Goal: Task Accomplishment & Management: Manage account settings

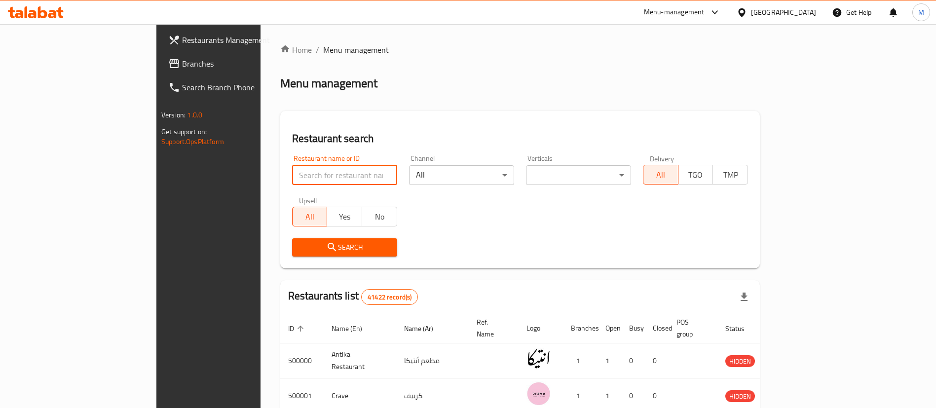
click at [311, 172] on input "search" at bounding box center [344, 175] width 105 height 20
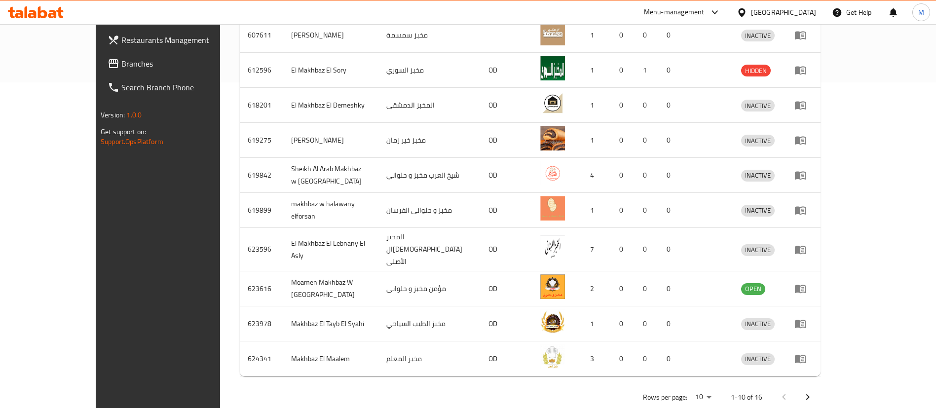
scroll to position [327, 0]
click at [819, 384] on button "Next page" at bounding box center [808, 396] width 24 height 24
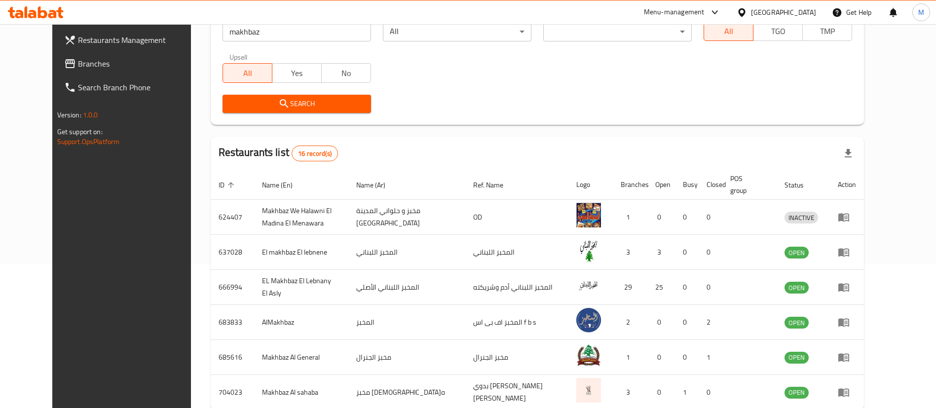
scroll to position [0, 0]
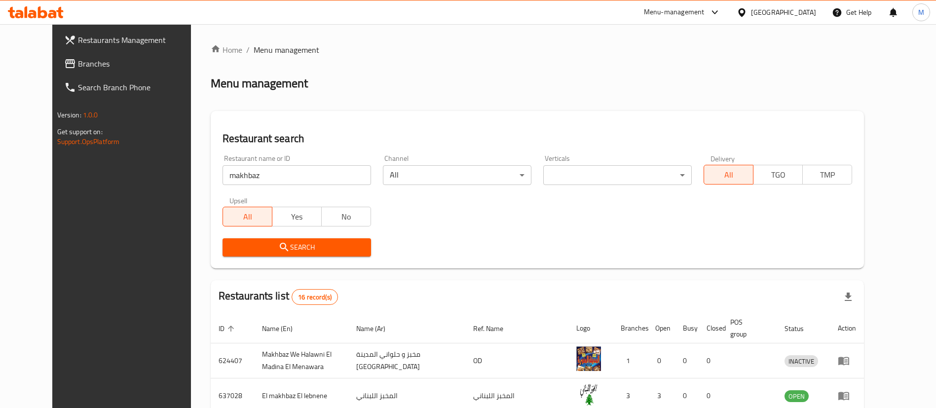
click at [326, 167] on input "makhbaz" at bounding box center [296, 175] width 148 height 20
type input "lebnany"
click button "Search" at bounding box center [296, 247] width 148 height 18
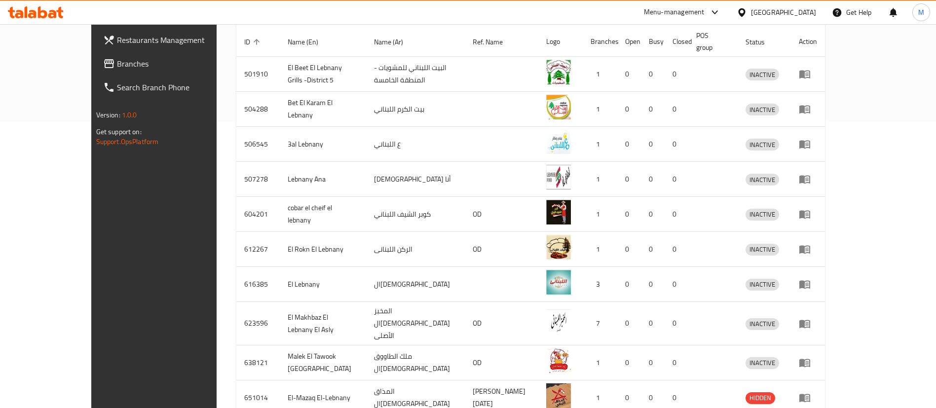
scroll to position [328, 0]
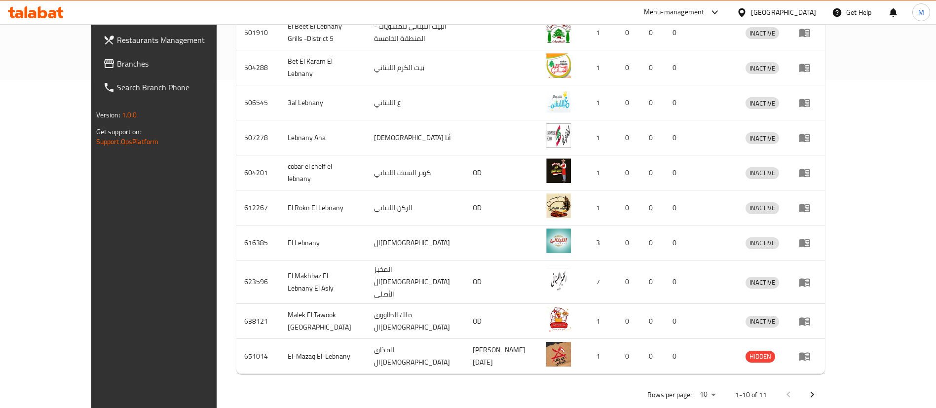
click at [824, 383] on button "Next page" at bounding box center [812, 395] width 24 height 24
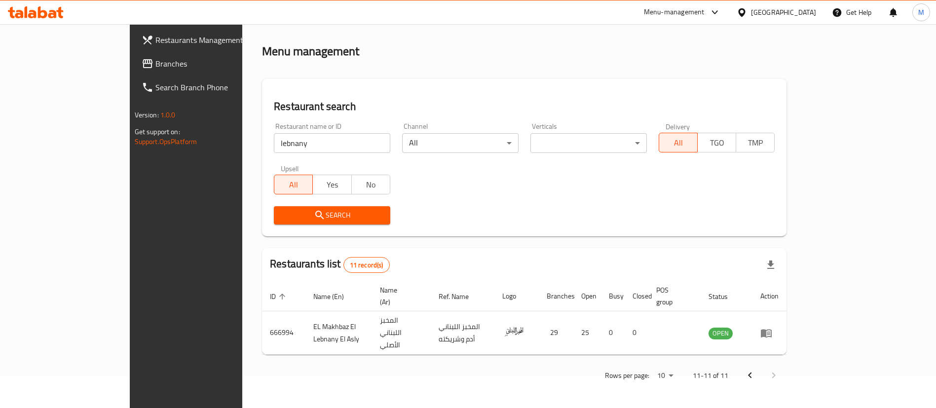
scroll to position [0, 0]
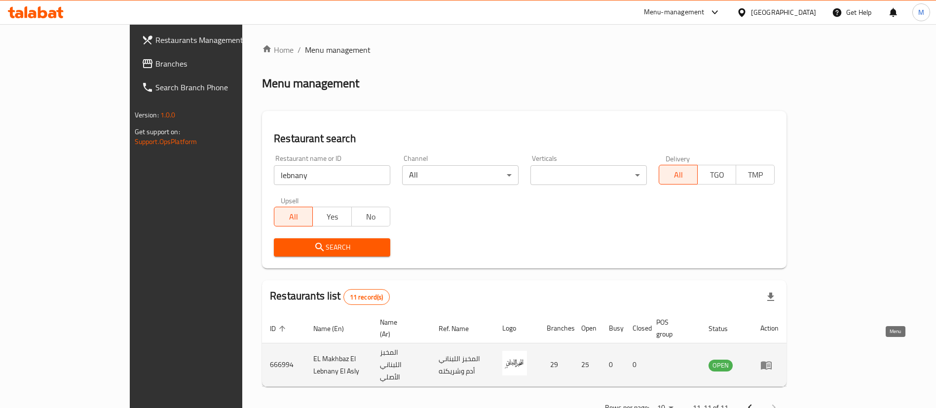
click at [772, 361] on icon "enhanced table" at bounding box center [766, 365] width 11 height 8
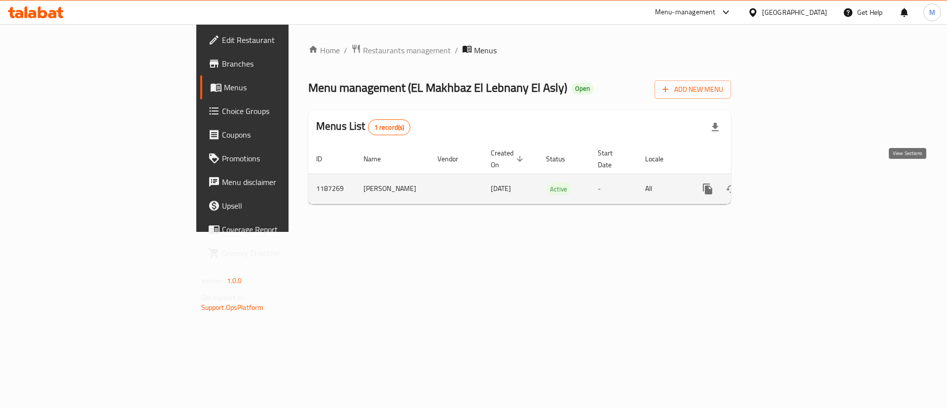
click at [783, 184] on icon "enhanced table" at bounding box center [778, 188] width 9 height 9
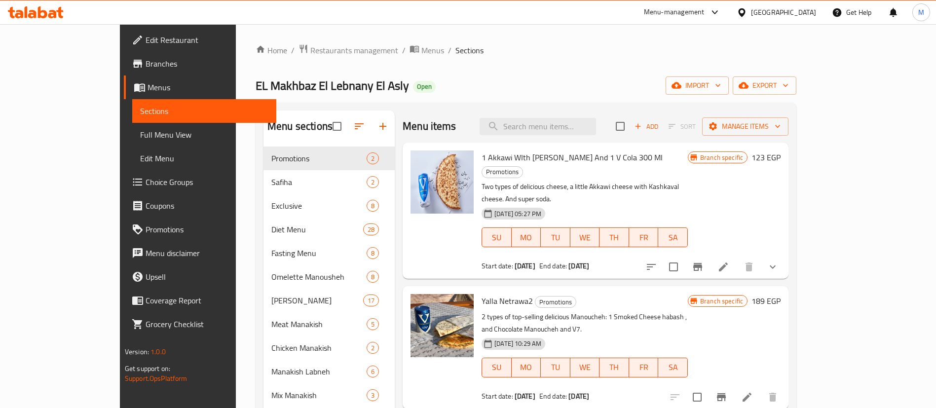
click at [431, 118] on div "Menu items Add Sort Manage items" at bounding box center [596, 126] width 386 height 32
click at [310, 48] on span "Restaurants management" at bounding box center [354, 50] width 88 height 12
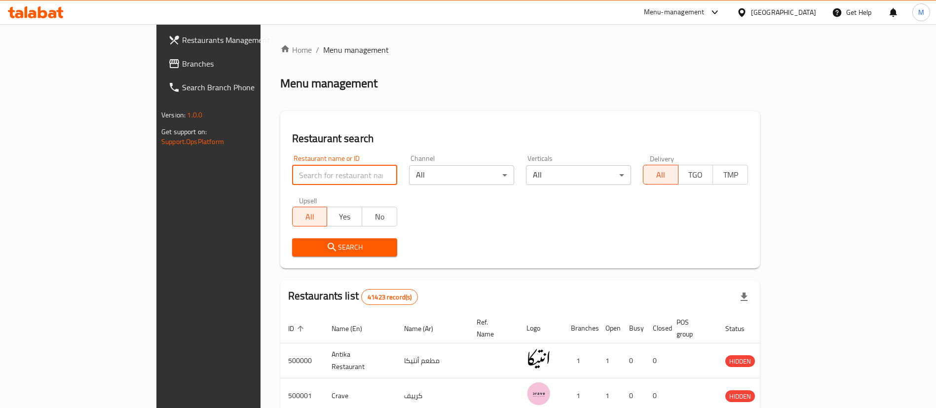
click at [314, 174] on input "search" at bounding box center [344, 175] width 105 height 20
type input "subway"
click button "Search" at bounding box center [344, 247] width 105 height 18
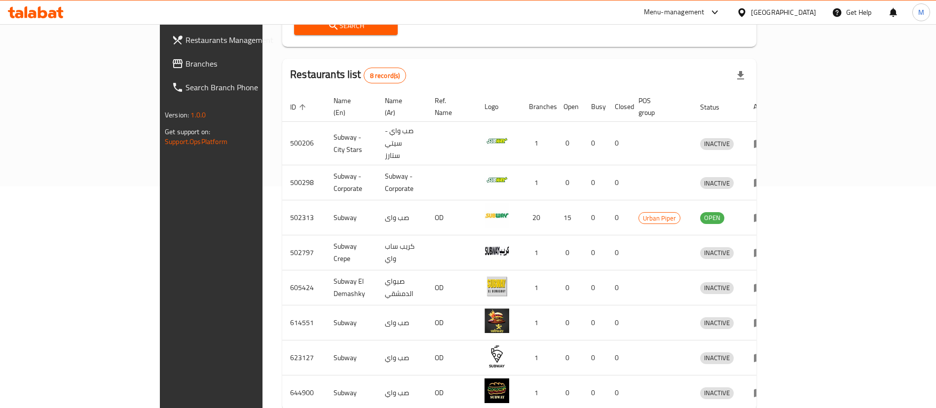
scroll to position [258, 0]
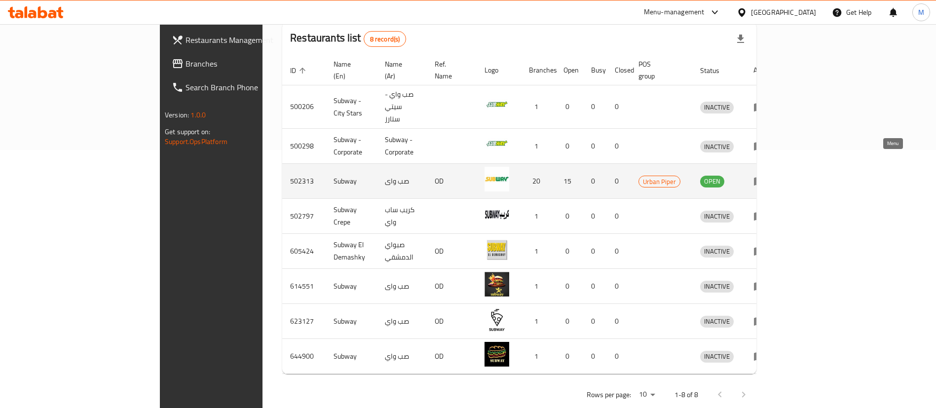
click at [765, 178] on icon "enhanced table" at bounding box center [759, 182] width 11 height 8
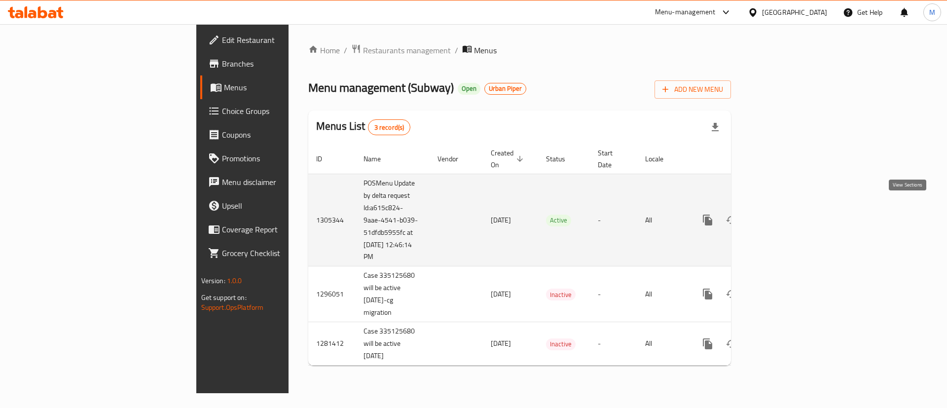
click at [791, 216] on link "enhanced table" at bounding box center [779, 220] width 24 height 24
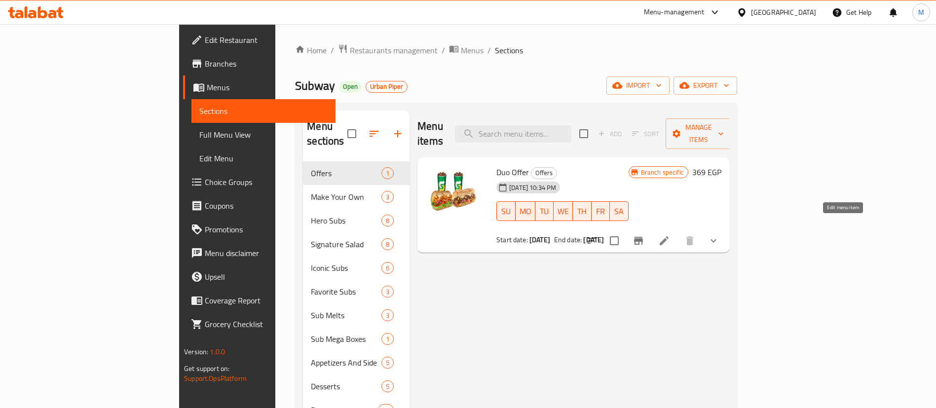
click at [668, 236] on icon at bounding box center [664, 240] width 9 height 9
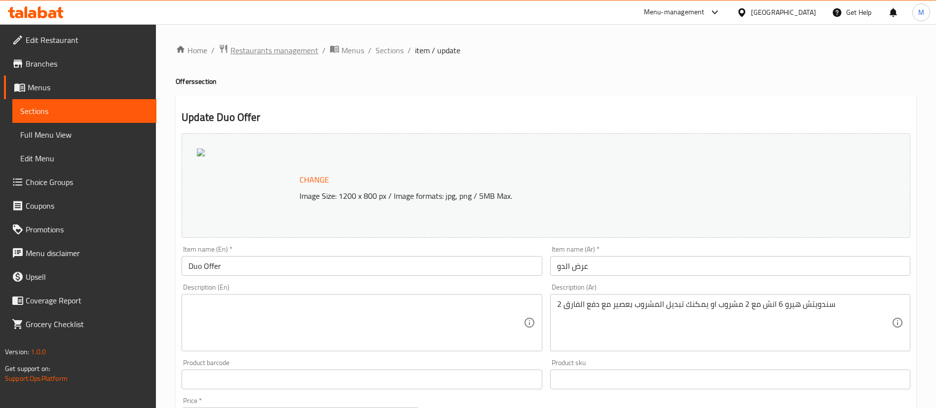
click at [290, 51] on span "Restaurants management" at bounding box center [274, 50] width 88 height 12
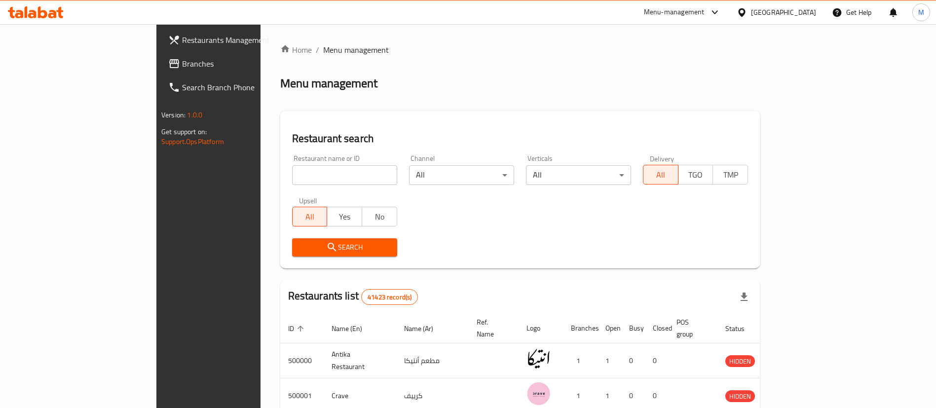
click at [321, 177] on input "search" at bounding box center [344, 175] width 105 height 20
type input "kfc"
click button "Search" at bounding box center [344, 247] width 105 height 18
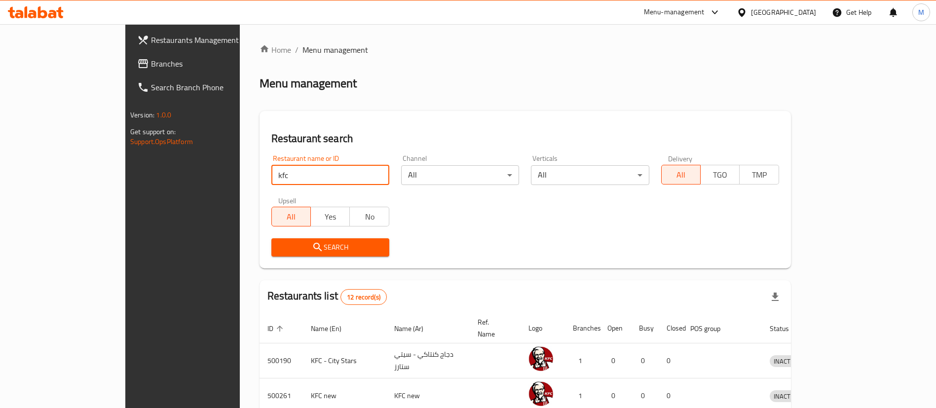
scroll to position [328, 0]
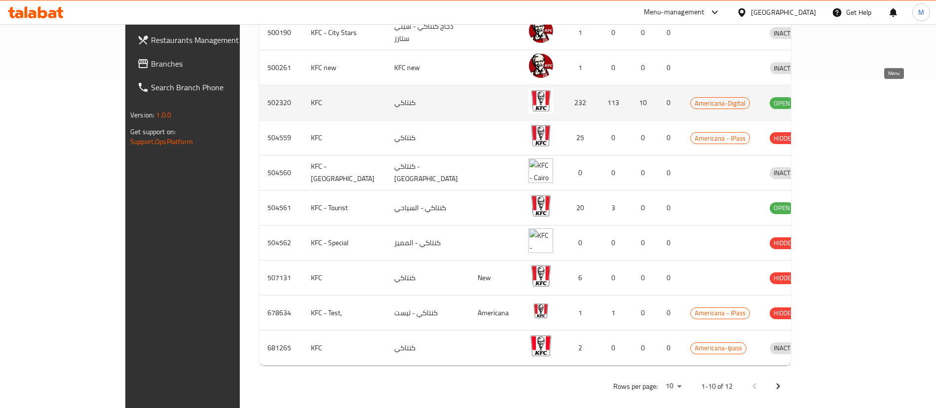
click at [835, 97] on icon "enhanced table" at bounding box center [829, 103] width 12 height 12
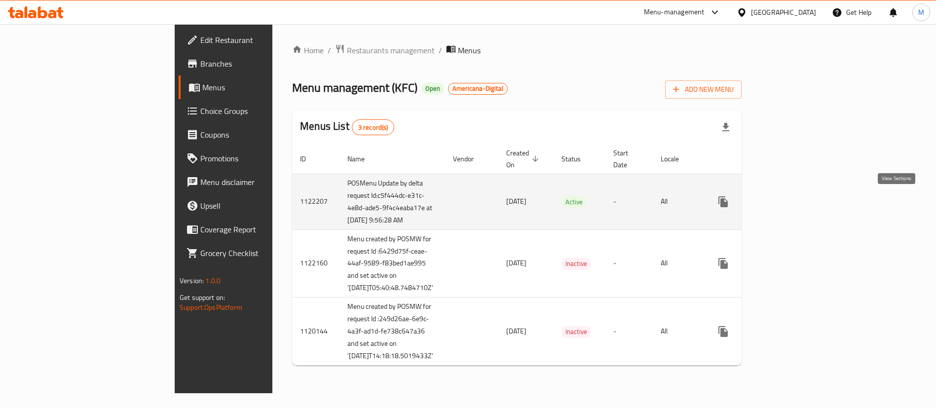
click at [800, 207] on icon "enhanced table" at bounding box center [794, 202] width 12 height 12
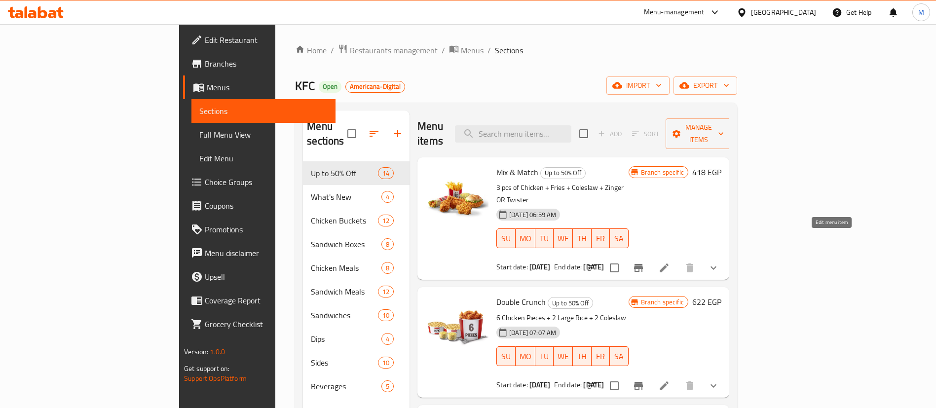
click at [668, 263] on icon at bounding box center [664, 267] width 9 height 9
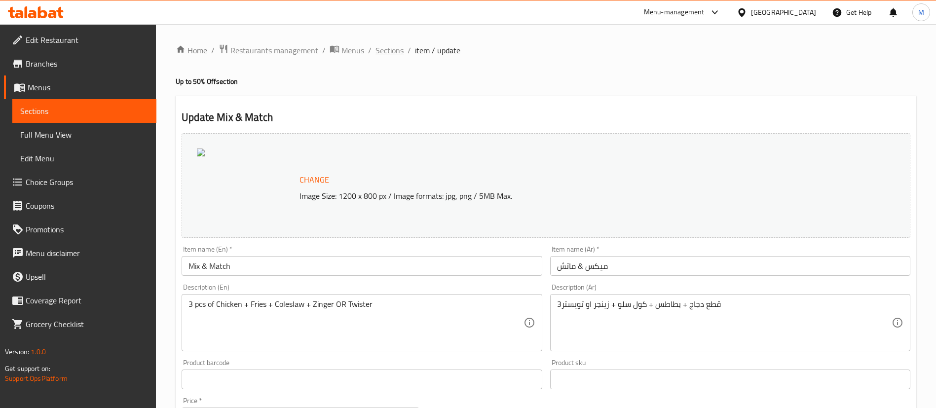
click at [390, 54] on span "Sections" at bounding box center [389, 50] width 28 height 12
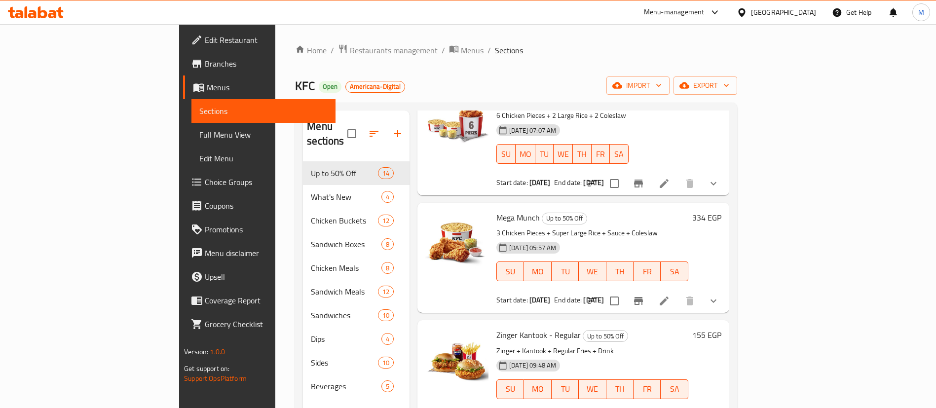
scroll to position [203, 0]
click at [678, 292] on li at bounding box center [664, 301] width 28 height 18
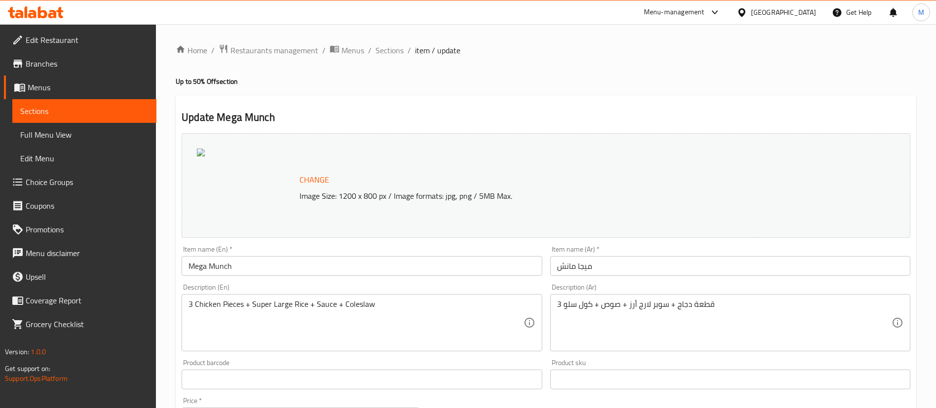
click at [473, 111] on h2 "Update Mega Munch" at bounding box center [546, 117] width 729 height 15
click at [394, 52] on span "Sections" at bounding box center [389, 50] width 28 height 12
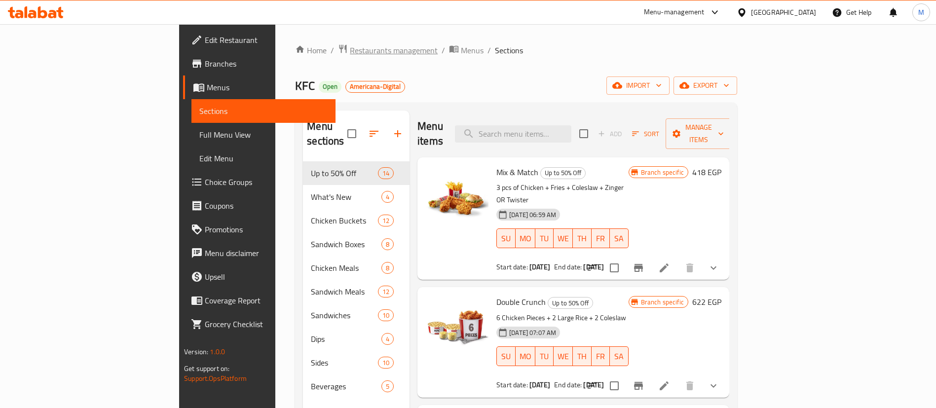
click at [350, 56] on span "Restaurants management" at bounding box center [394, 50] width 88 height 12
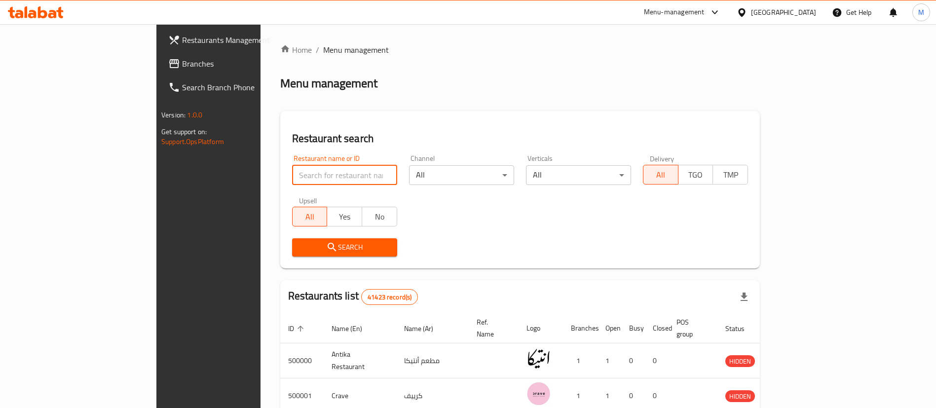
click at [292, 179] on input "search" at bounding box center [344, 175] width 105 height 20
type input "subway"
click button "Search" at bounding box center [344, 247] width 105 height 18
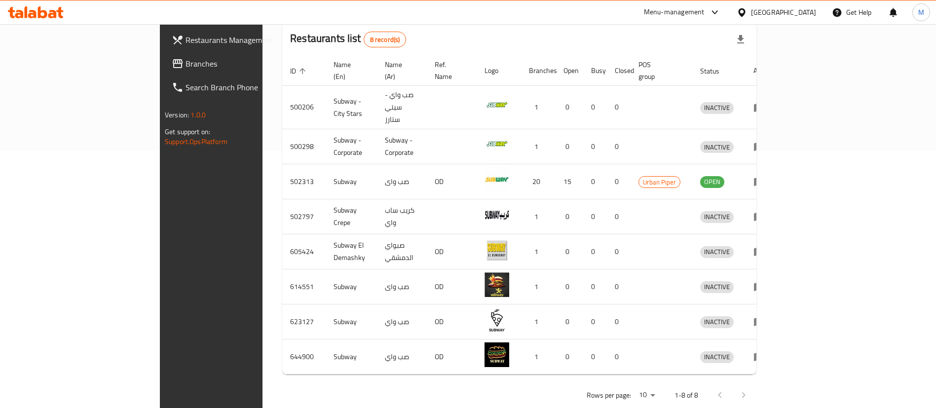
scroll to position [258, 0]
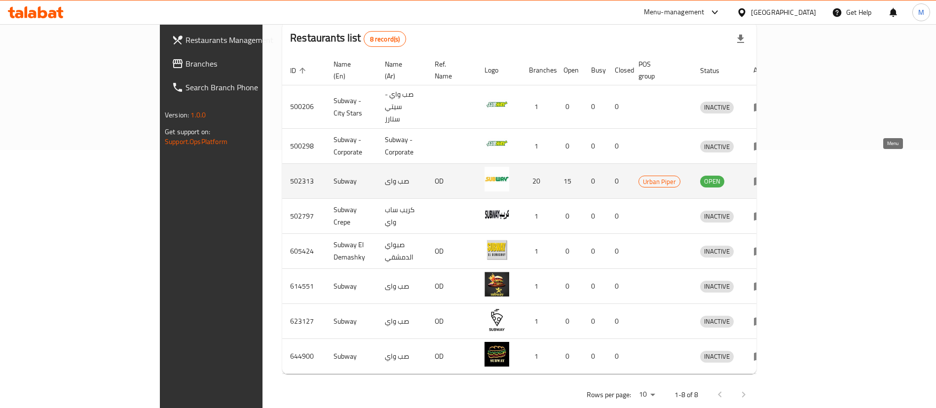
click at [765, 178] on icon "enhanced table" at bounding box center [759, 182] width 11 height 8
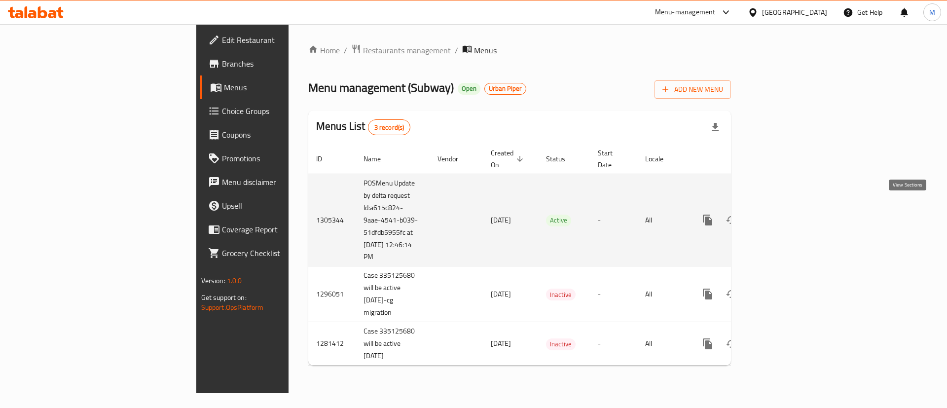
click at [783, 216] on icon "enhanced table" at bounding box center [778, 220] width 9 height 9
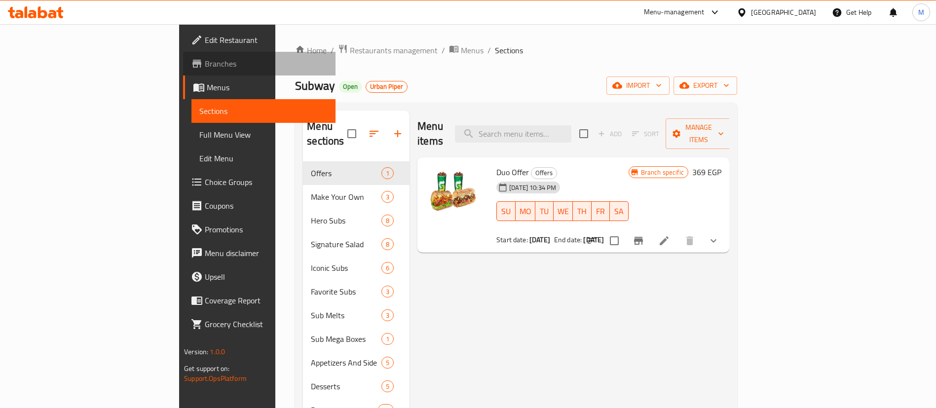
click at [205, 63] on span "Branches" at bounding box center [266, 64] width 123 height 12
